Goal: Information Seeking & Learning: Find specific fact

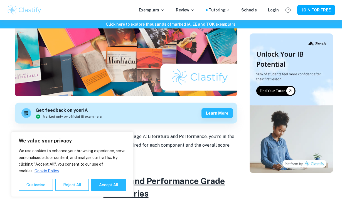
scroll to position [109, 0]
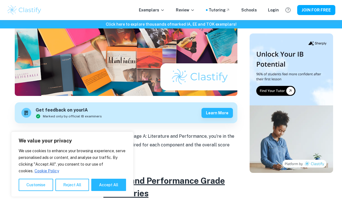
click at [127, 183] on div "We value your privacy We use cookies to enhance your browsing experience, serve…" at bounding box center [72, 163] width 122 height 65
click at [112, 185] on button "Accept All" at bounding box center [108, 184] width 35 height 12
checkbox input "true"
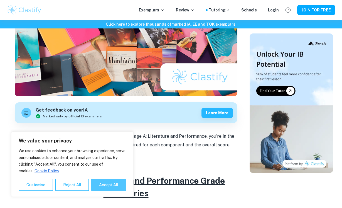
checkbox input "true"
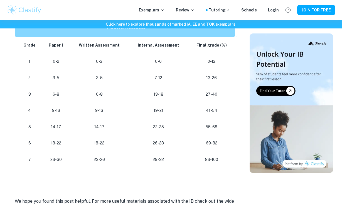
scroll to position [345, 0]
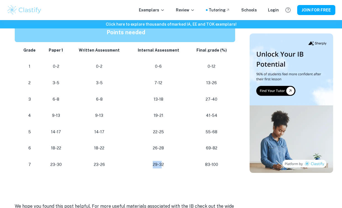
drag, startPoint x: 161, startPoint y: 164, endPoint x: 124, endPoint y: 164, distance: 37.3
click at [124, 164] on tr "[PHONE_NUMBER] [PHONE_NUMBER]" at bounding box center [126, 164] width 223 height 16
click at [105, 164] on p "23-26" at bounding box center [99, 165] width 50 height 8
drag, startPoint x: 105, startPoint y: 164, endPoint x: 56, endPoint y: 163, distance: 48.4
click at [58, 164] on tr "[PHONE_NUMBER] [PHONE_NUMBER]" at bounding box center [126, 164] width 223 height 16
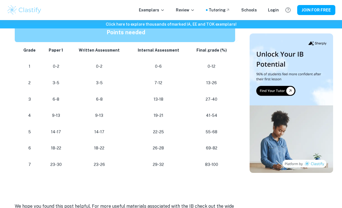
click at [56, 163] on p "23-30" at bounding box center [56, 165] width 19 height 8
drag, startPoint x: 74, startPoint y: 162, endPoint x: 38, endPoint y: 159, distance: 36.0
click at [38, 160] on tr "[PHONE_NUMBER] [PHONE_NUMBER]" at bounding box center [126, 164] width 223 height 16
click at [130, 74] on td "0-6" at bounding box center [159, 66] width 60 height 16
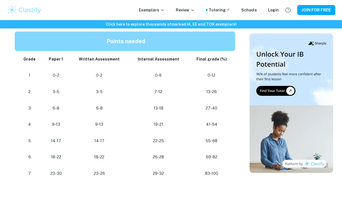
scroll to position [336, 0]
